Goal: Information Seeking & Learning: Learn about a topic

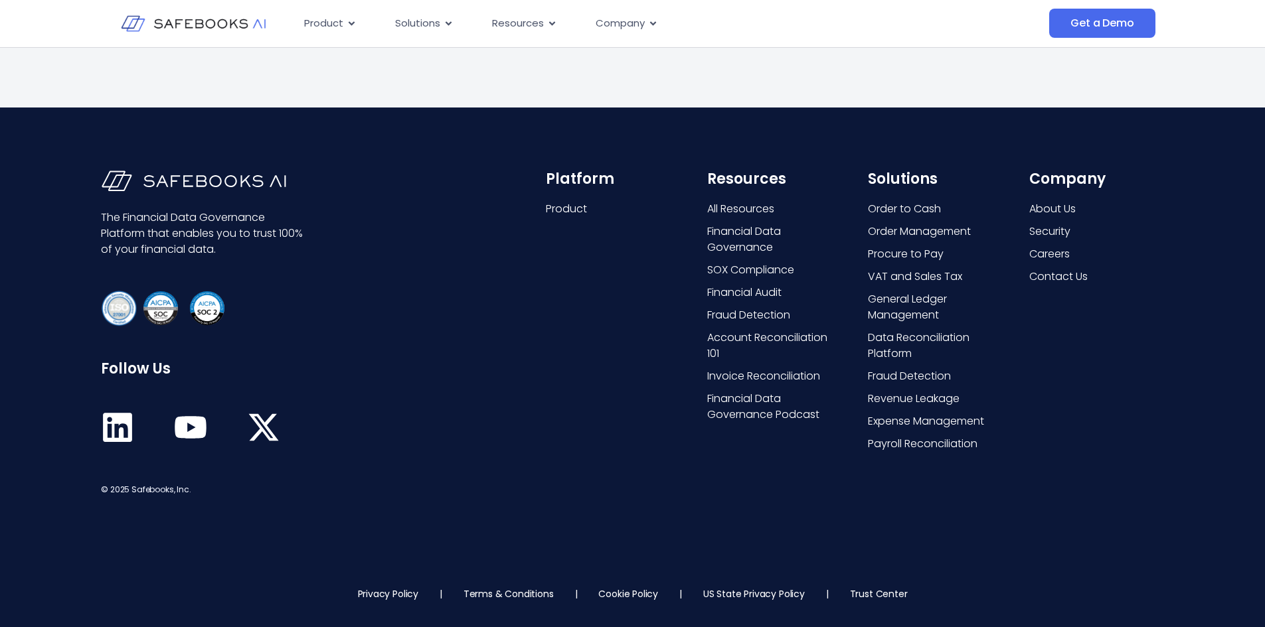
scroll to position [7085, 0]
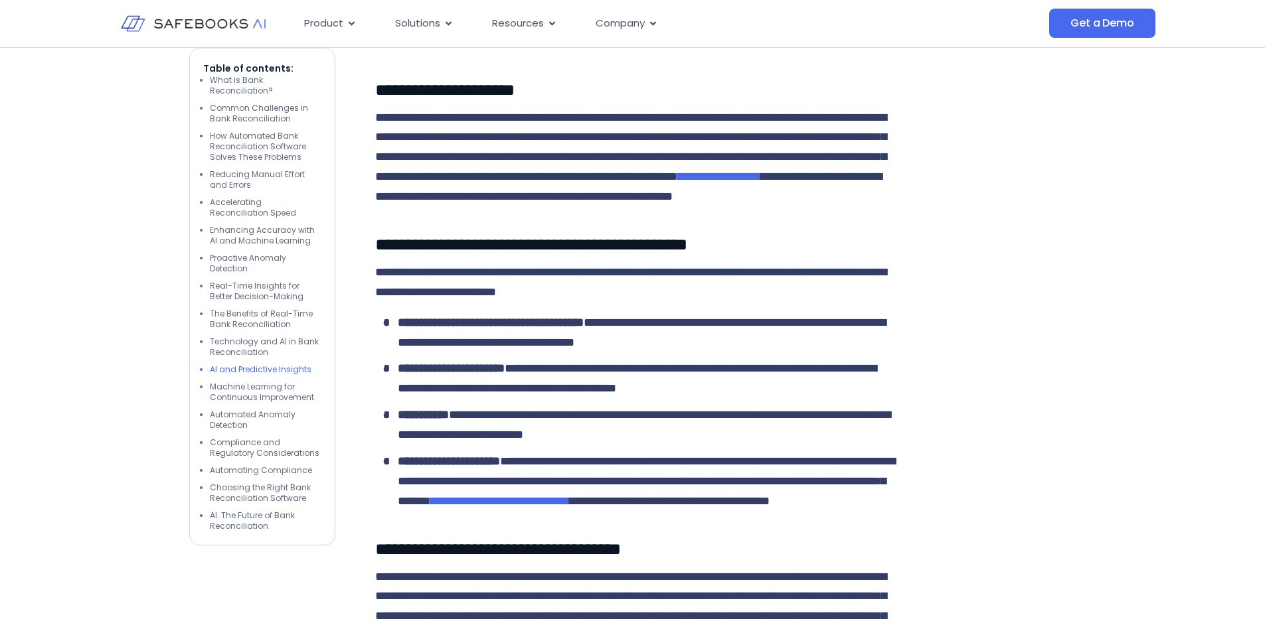
scroll to position [3170, 0]
